Goal: Task Accomplishment & Management: Manage account settings

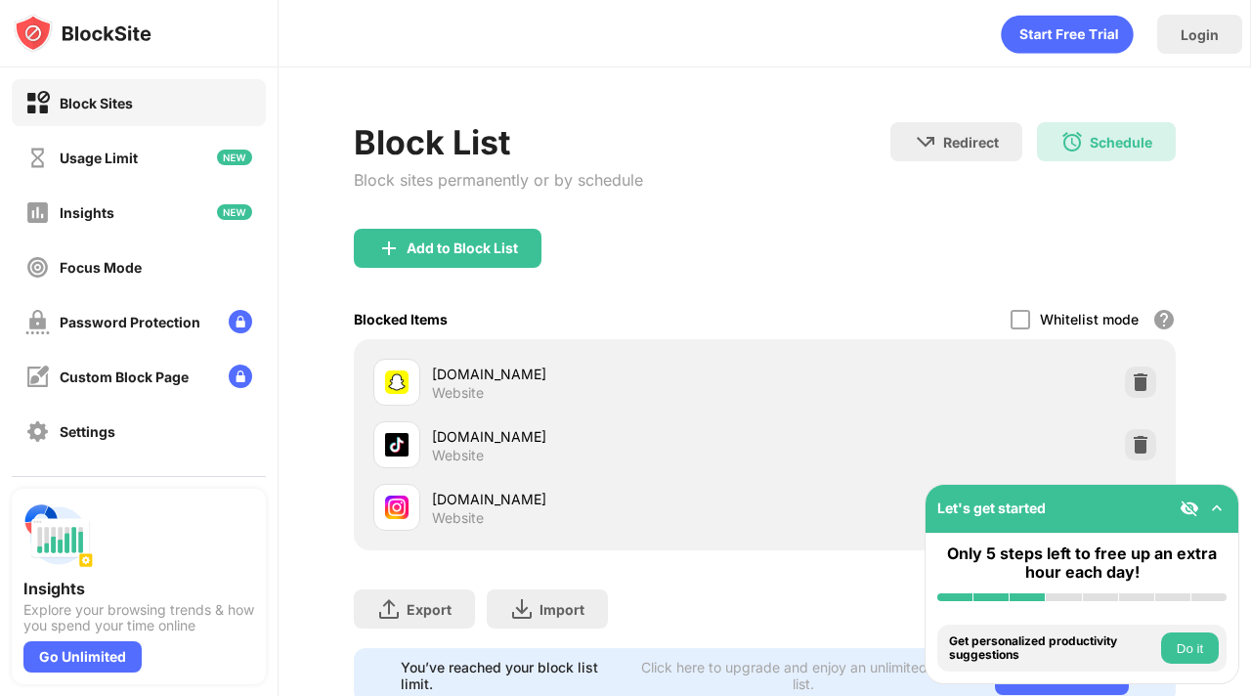
scroll to position [61, 0]
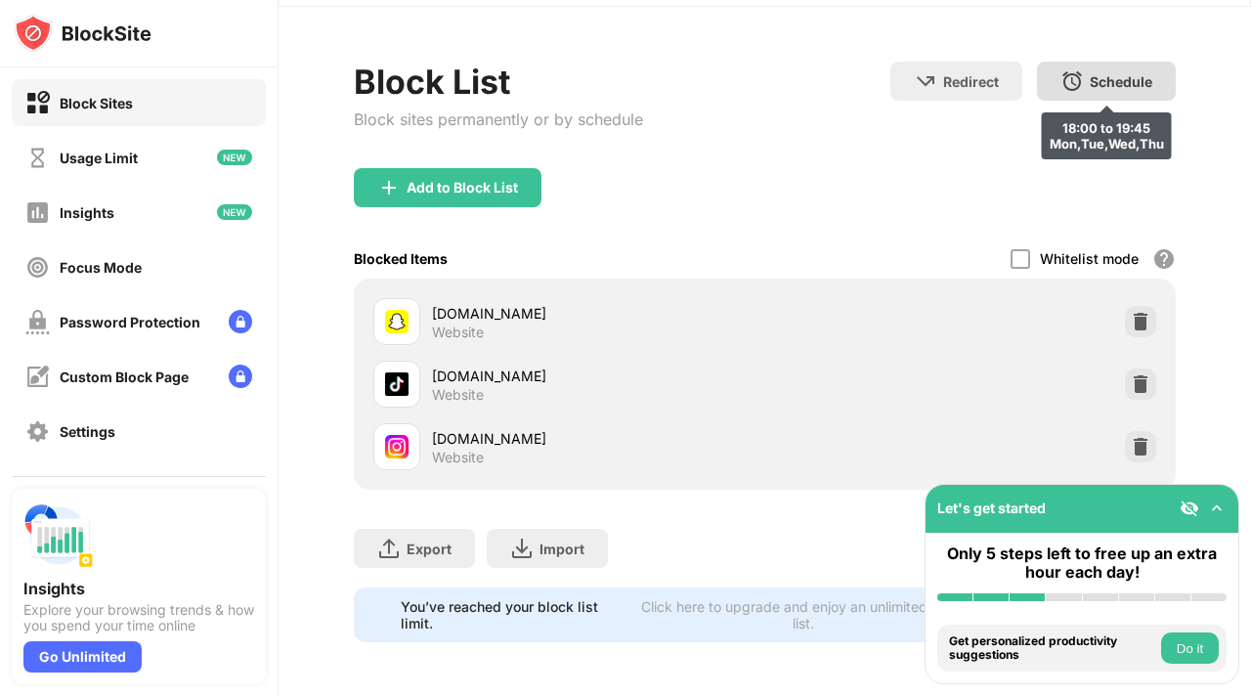
click at [1113, 74] on div "Schedule" at bounding box center [1121, 81] width 63 height 17
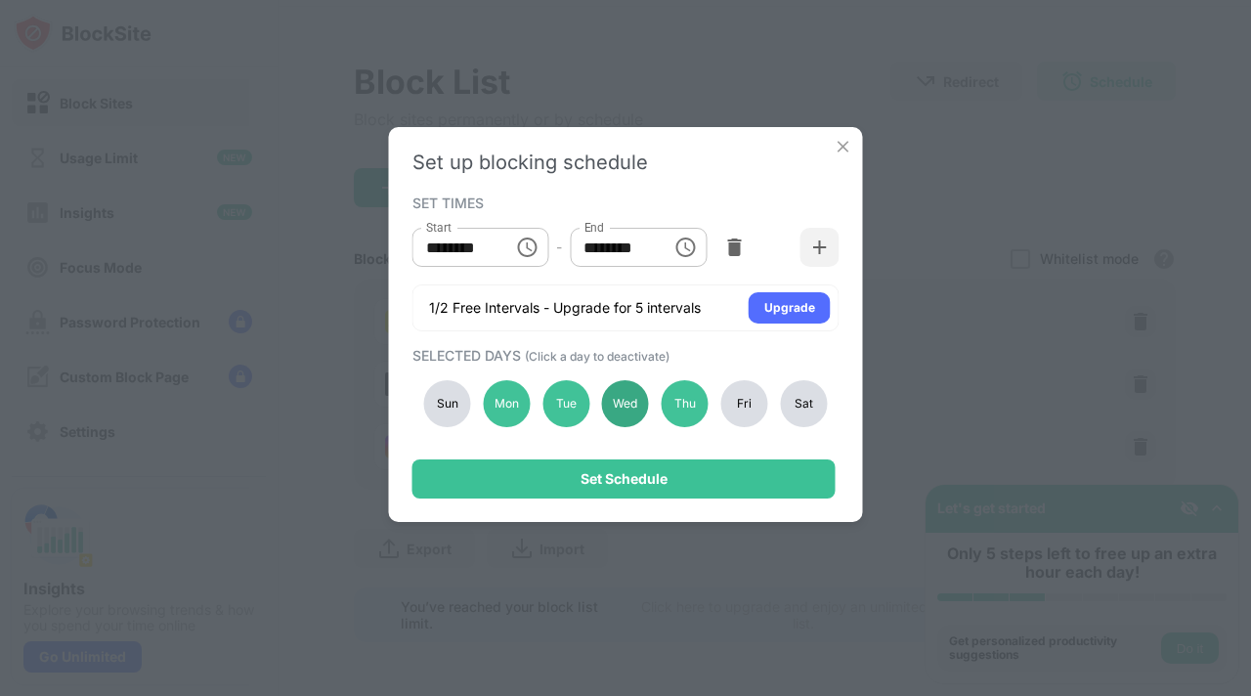
click at [610, 409] on div "Wed" at bounding box center [625, 403] width 47 height 47
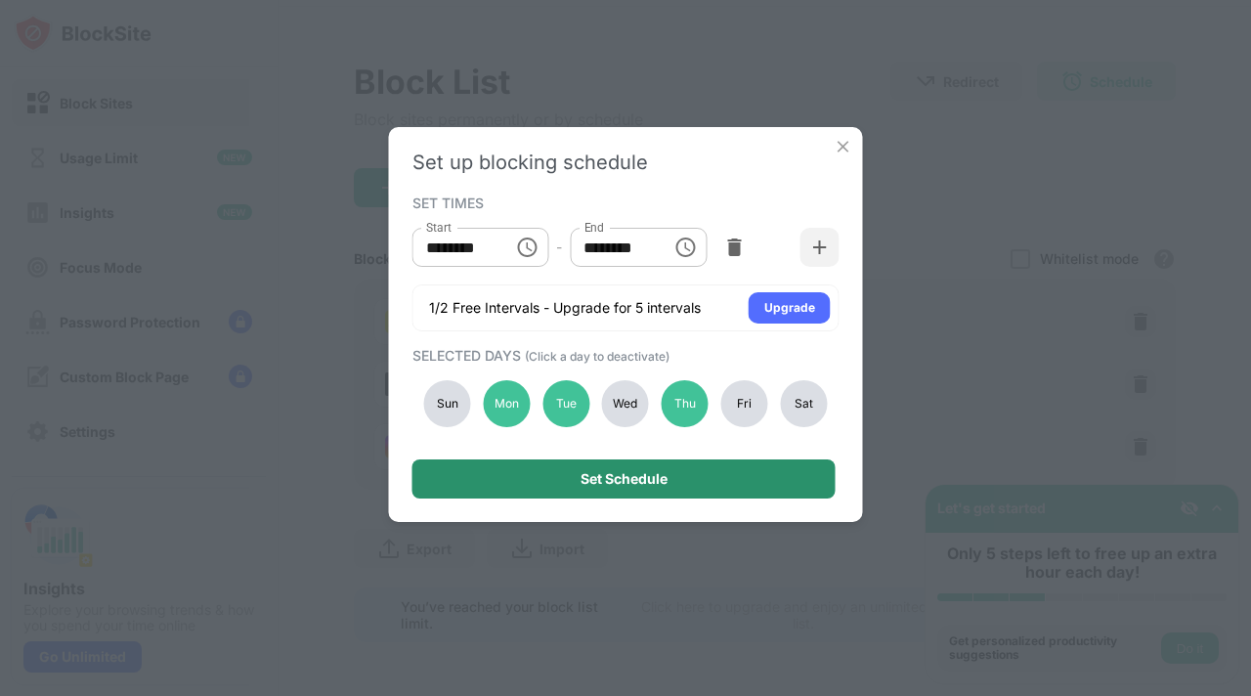
click at [707, 476] on div "Set Schedule" at bounding box center [623, 478] width 423 height 39
